Goal: Use online tool/utility

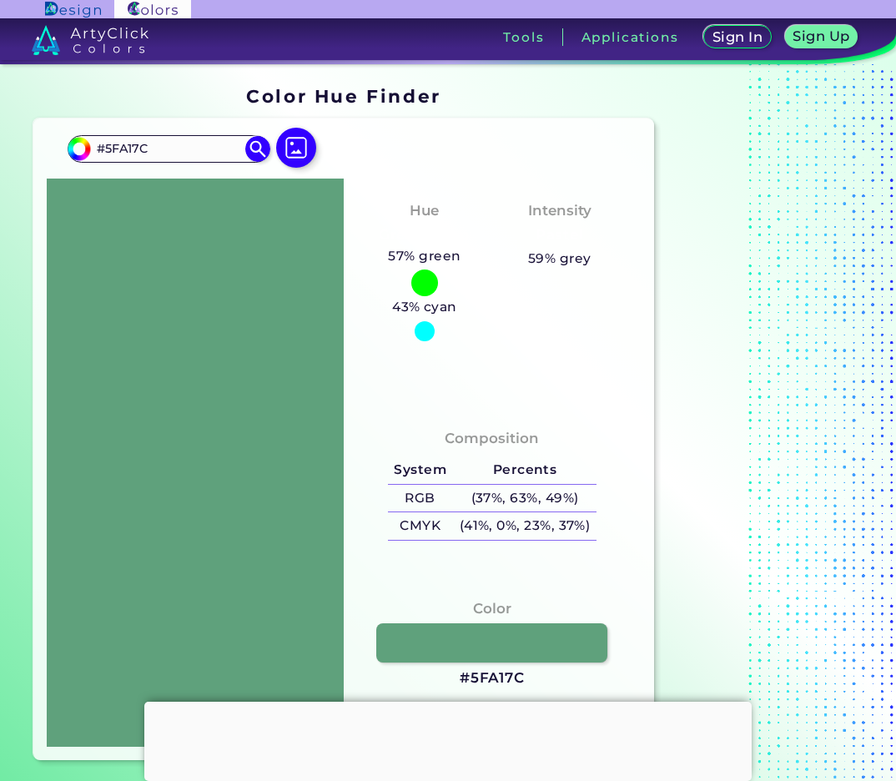
drag, startPoint x: 174, startPoint y: 141, endPoint x: -37, endPoint y: 133, distance: 210.5
click at [0, 133] on html "Sign In Sign Up My Profile My Details Color Palettes Sign Out Tools Application…" at bounding box center [448, 440] width 896 height 881
drag, startPoint x: 178, startPoint y: 143, endPoint x: -46, endPoint y: 143, distance: 223.7
click at [0, 143] on html "Sign In Sign Up My Profile My Details Color Palettes Sign Out Tools Application…" at bounding box center [448, 440] width 896 height 881
paste input "2a5345"
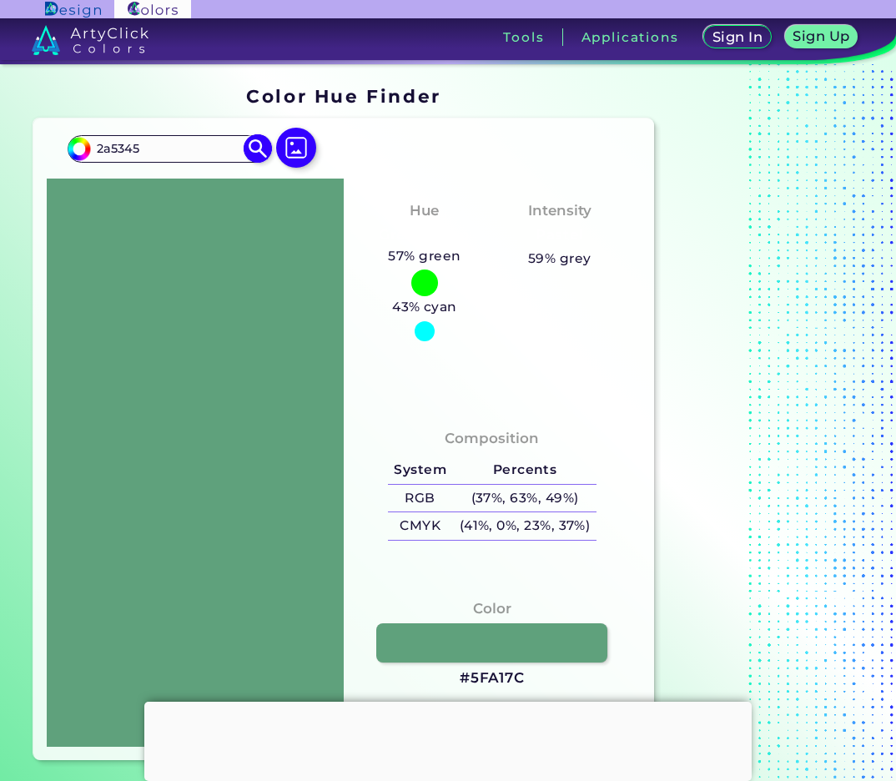
type input "2a5345"
click at [256, 148] on img at bounding box center [257, 148] width 29 height 29
type input "#2a5345"
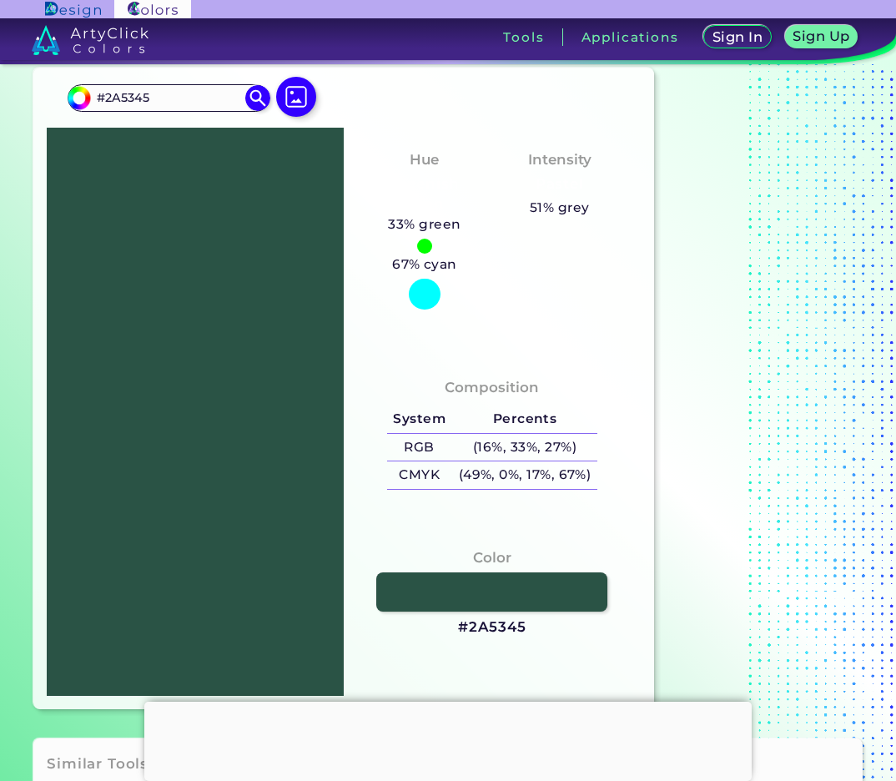
scroll to position [48, 0]
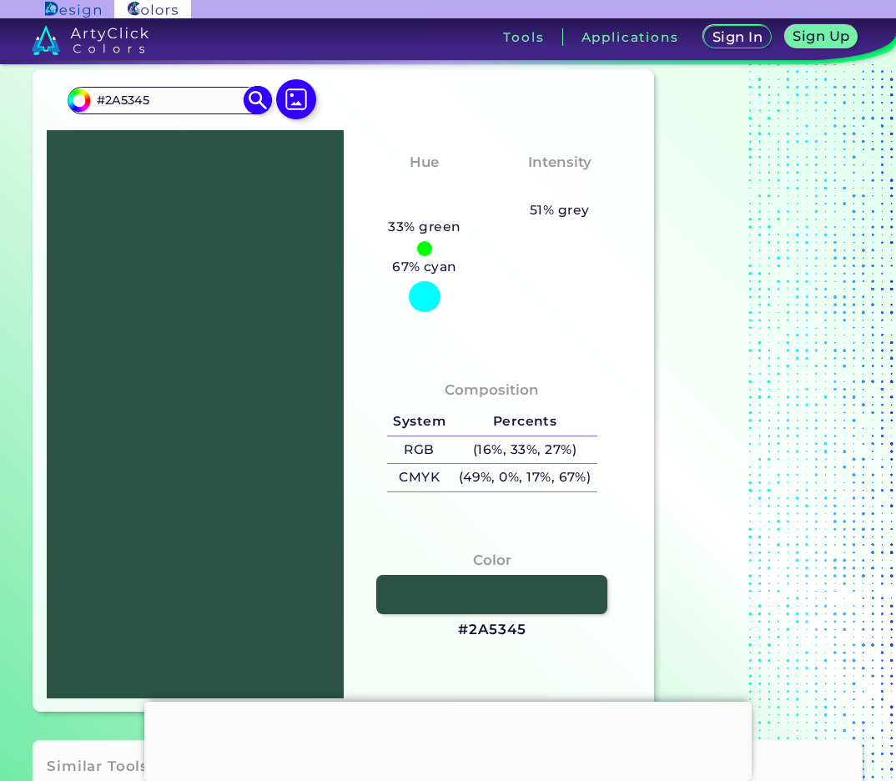
click at [257, 98] on img at bounding box center [257, 100] width 29 height 29
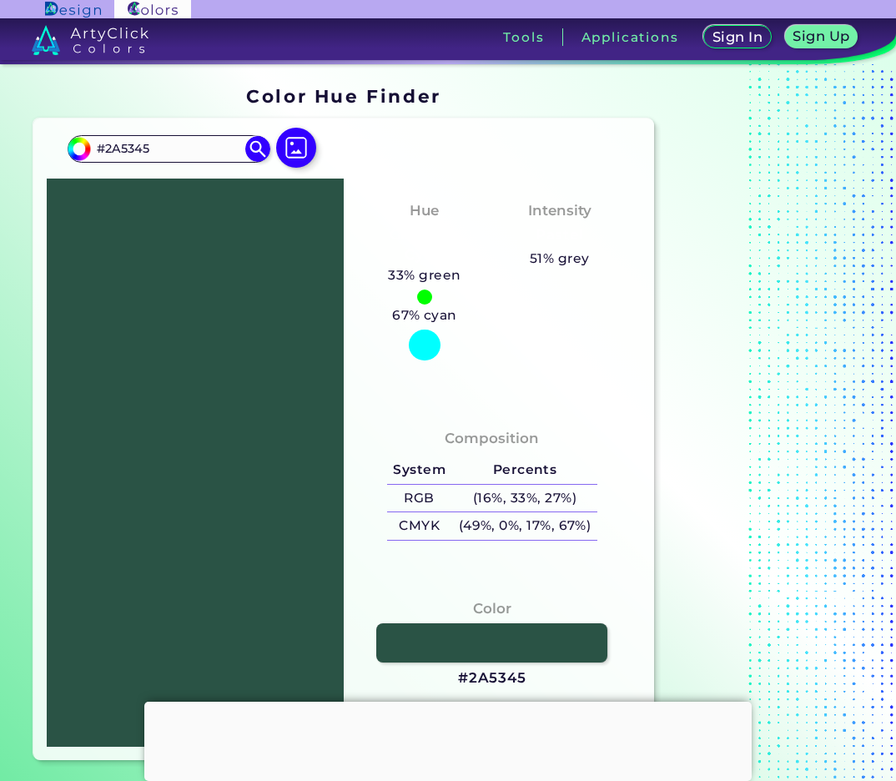
scroll to position [52, 0]
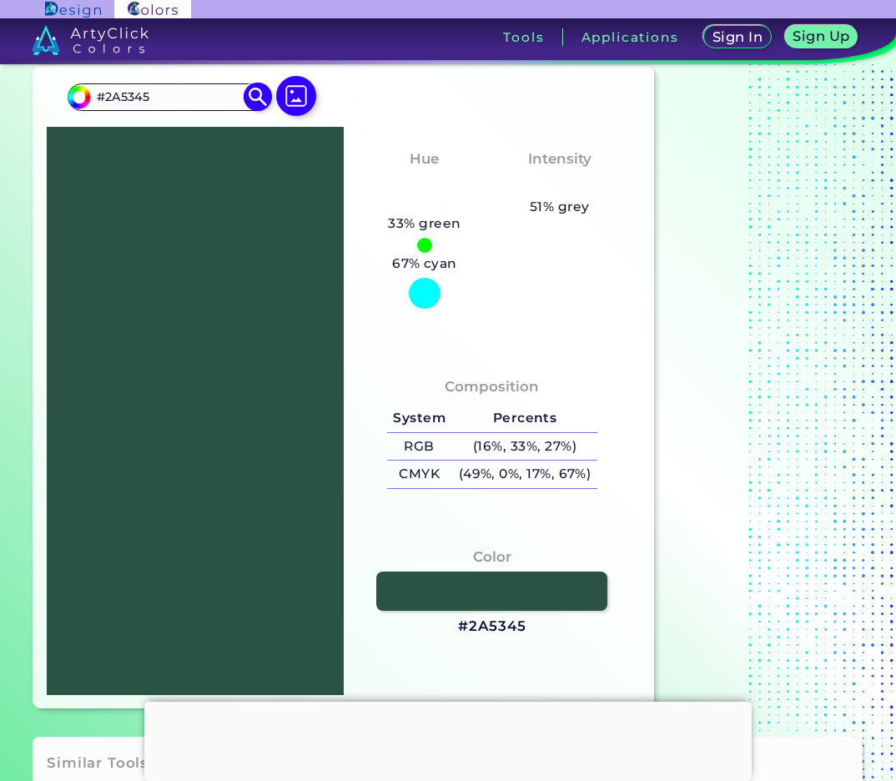
click at [195, 98] on input "#2A5345" at bounding box center [168, 97] width 155 height 23
paste input "2a"
type input "#2A5345"
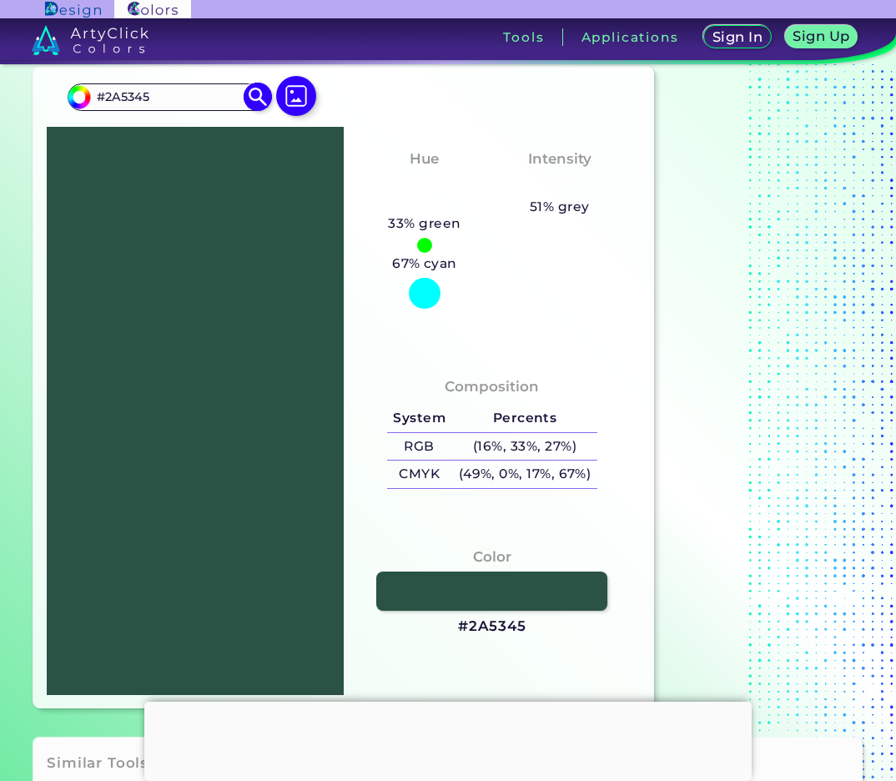
click at [260, 91] on img at bounding box center [257, 97] width 29 height 29
